Goal: Find specific page/section: Find specific page/section

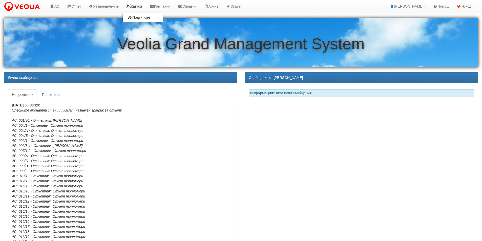
click at [141, 7] on link "Казуси" at bounding box center [134, 6] width 23 height 13
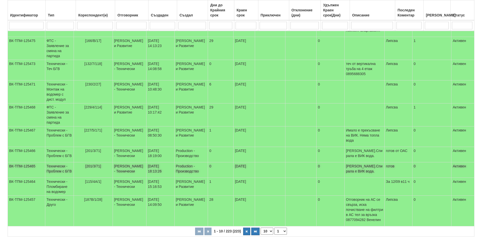
scroll to position [99, 0]
click at [56, 45] on td "ФТС - Заявление за смяна на партида" at bounding box center [59, 48] width 29 height 23
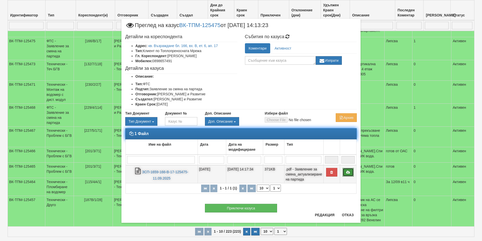
click at [348, 172] on icon at bounding box center [348, 173] width 5 height 4
click at [156, 171] on link "ЗСП-1659-166-В-17-125475-11.09.2025" at bounding box center [165, 175] width 46 height 10
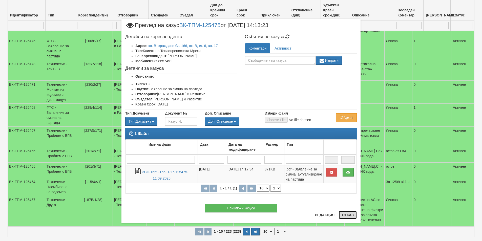
click at [348, 214] on button "Отказ" at bounding box center [348, 215] width 18 height 8
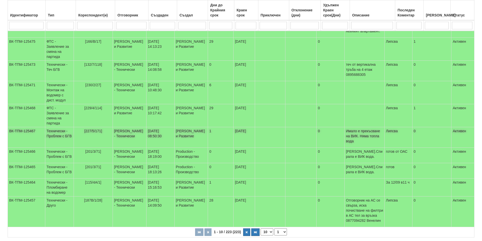
scroll to position [23, 0]
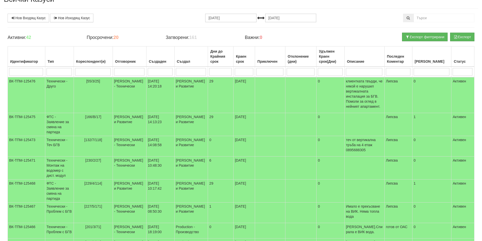
click at [128, 68] on td at bounding box center [130, 72] width 34 height 11
click at [126, 72] on input "search" at bounding box center [129, 72] width 30 height 8
type input "A"
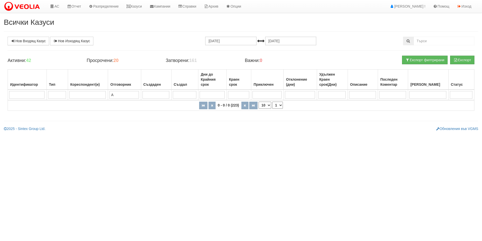
scroll to position [0, 0]
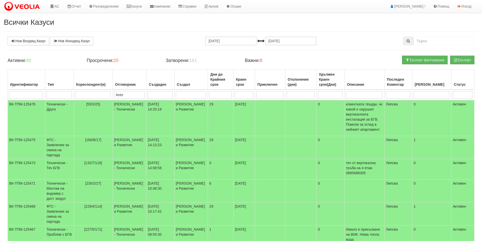
type input "Antoa"
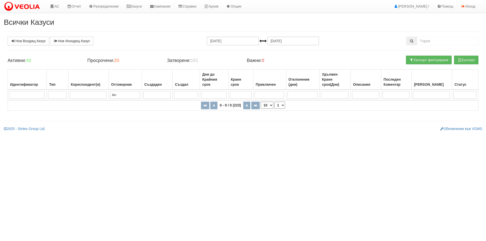
type input "A"
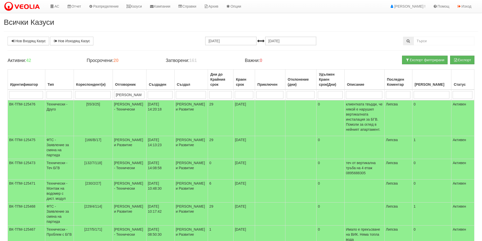
type input "[PERSON_NAME]"
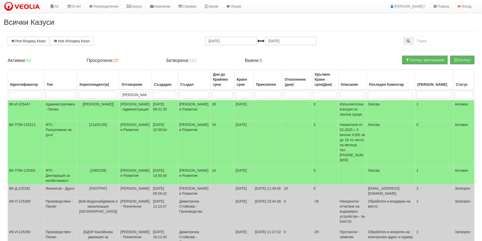
type input "Ант"
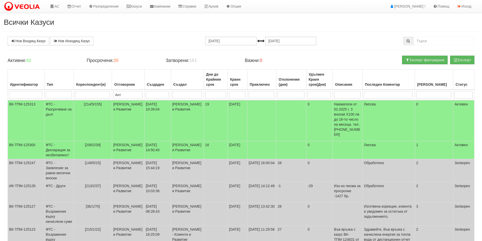
type input "Анто"
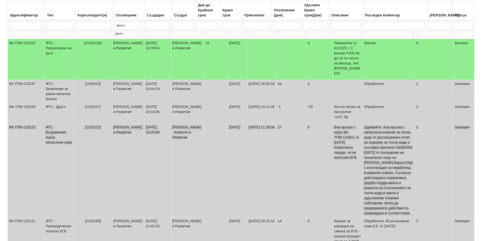
scroll to position [76, 0]
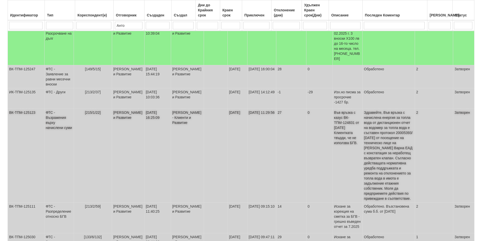
type input "Анто"
click at [59, 118] on td "ФТС - Възражения върху начислени суми" at bounding box center [58, 156] width 29 height 94
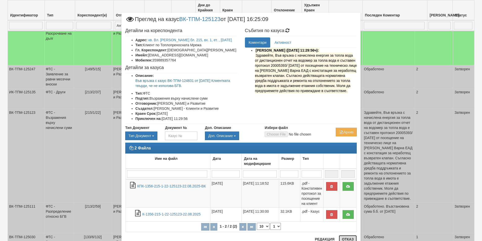
click at [343, 239] on button "Отказ" at bounding box center [348, 240] width 18 height 8
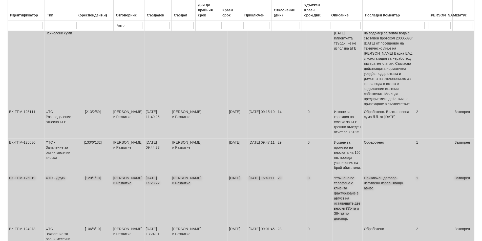
scroll to position [180, 0]
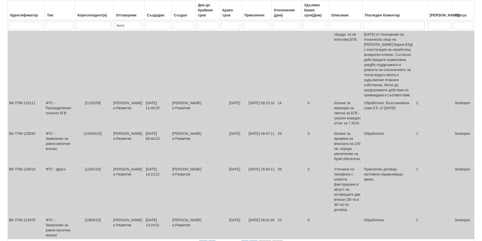
click at [270, 241] on select "10 20 30 40" at bounding box center [265, 244] width 13 height 7
select select "30"
click at [259, 241] on select "10 20 30 40" at bounding box center [265, 244] width 13 height 7
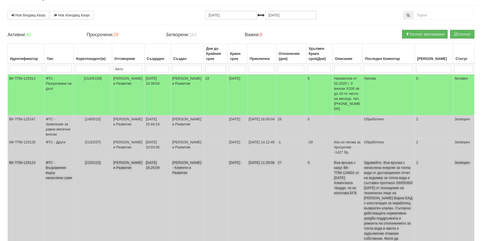
scroll to position [0, 0]
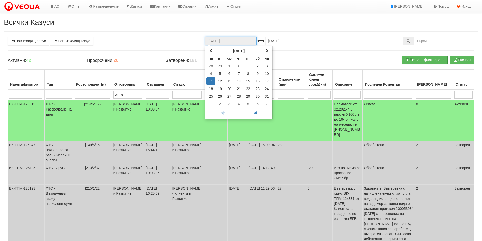
click at [231, 40] on input "[DATE]" at bounding box center [230, 41] width 51 height 9
click at [248, 66] on td "1" at bounding box center [248, 66] width 9 height 8
type input "[DATE]"
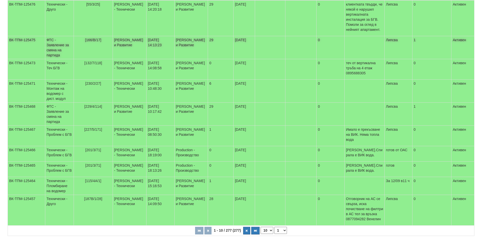
scroll to position [101, 0]
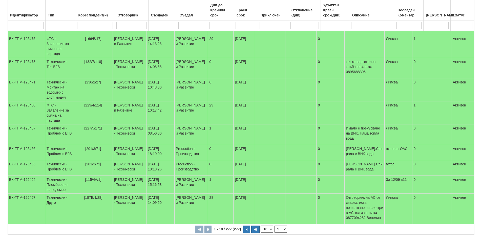
click at [272, 233] on select "10 20 30 40" at bounding box center [267, 229] width 13 height 7
select select "40"
click at [262, 233] on select "10 20 30 40" at bounding box center [267, 229] width 13 height 7
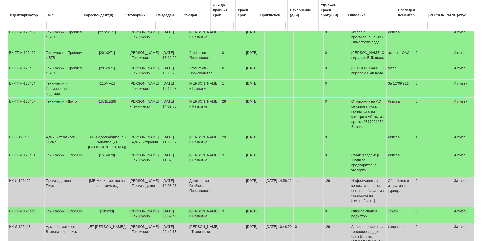
scroll to position [0, 0]
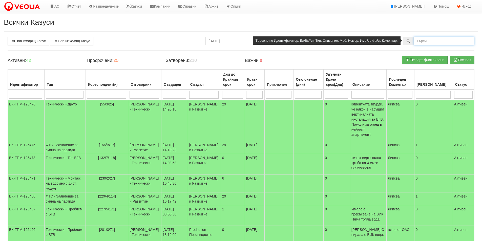
click at [427, 41] on input "text" at bounding box center [444, 41] width 61 height 9
type input "80/1"
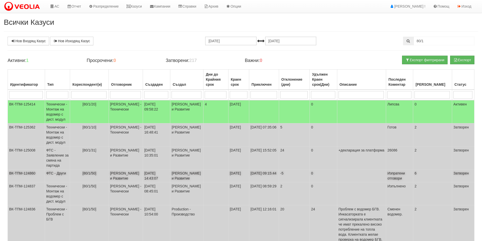
click at [59, 175] on td "ФТС - Други" at bounding box center [57, 176] width 25 height 13
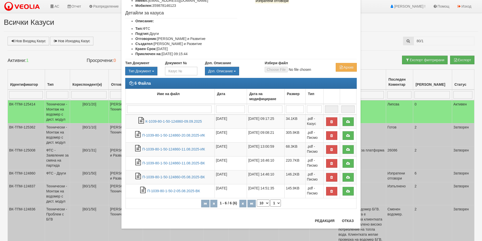
scroll to position [55, 0]
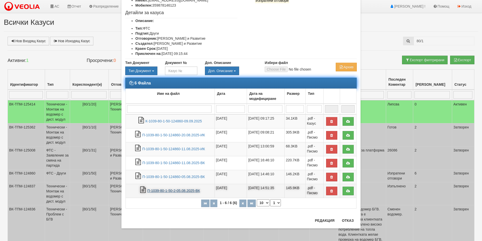
click at [187, 193] on link "П-1039-80-1-50-2-05.08.2025-ВК" at bounding box center [173, 191] width 53 height 4
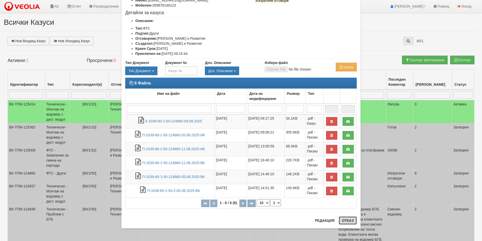
click at [346, 222] on button "Отказ" at bounding box center [348, 221] width 18 height 8
